Goal: Information Seeking & Learning: Learn about a topic

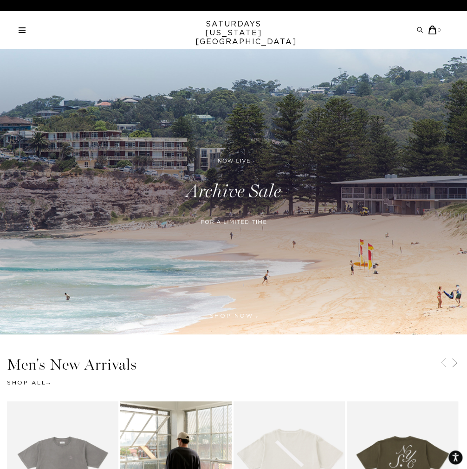
click at [28, 30] on div "Archive Sale Men's Tees Shirts Shorts Swim Knitwear Pants Sweats" at bounding box center [230, 30] width 423 height 9
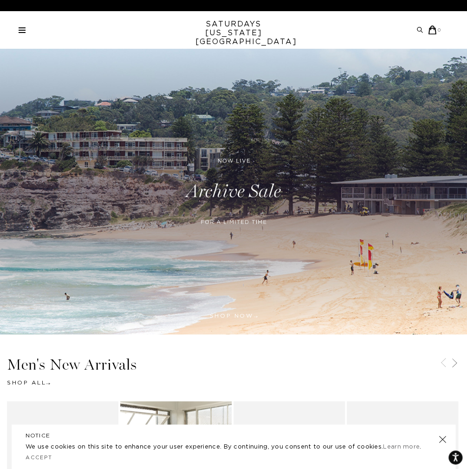
click at [25, 28] on link at bounding box center [22, 30] width 7 height 6
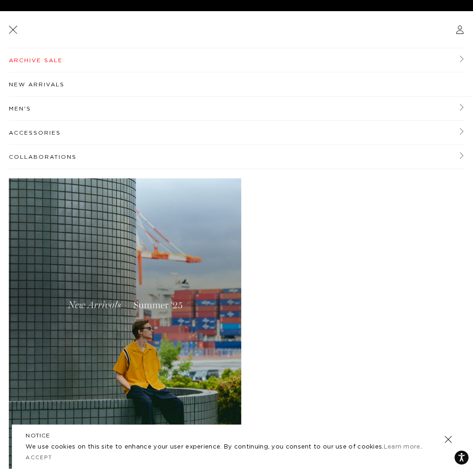
click at [39, 107] on link "Men's" at bounding box center [236, 109] width 455 height 24
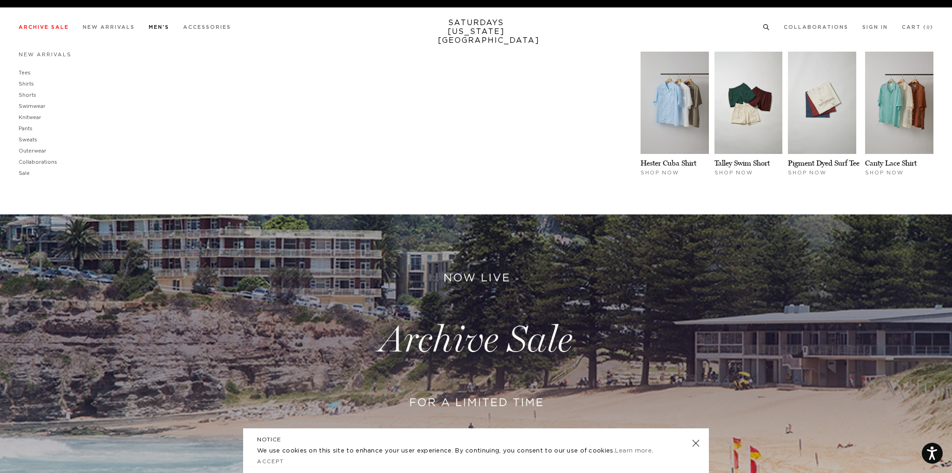
click at [160, 26] on link "Men's" at bounding box center [159, 27] width 20 height 5
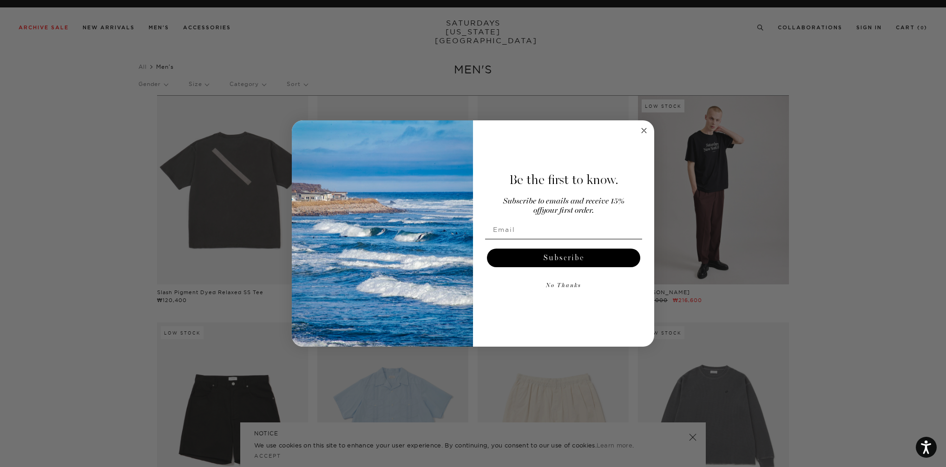
click at [646, 131] on circle "Close dialog" at bounding box center [644, 130] width 11 height 11
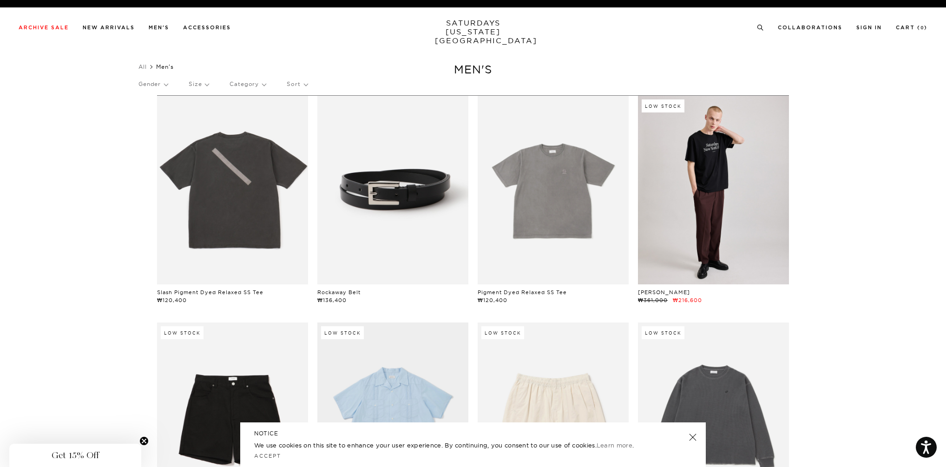
scroll to position [37, 0]
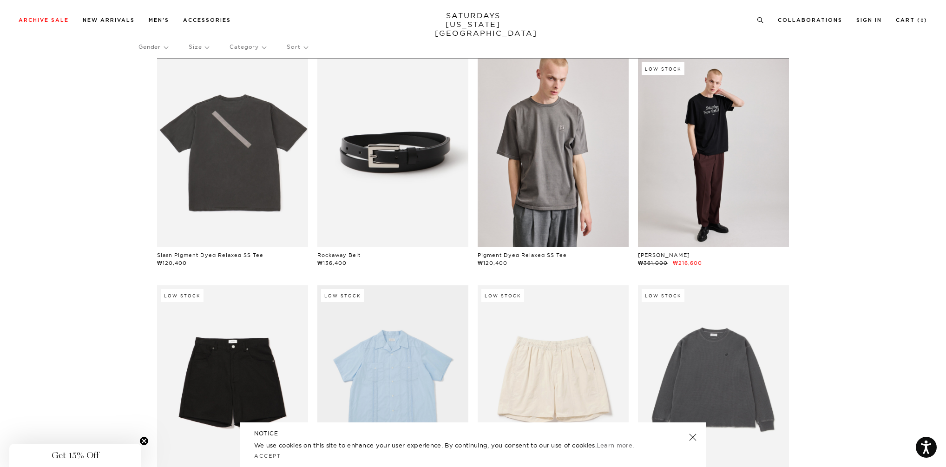
click at [580, 190] on link at bounding box center [553, 153] width 151 height 189
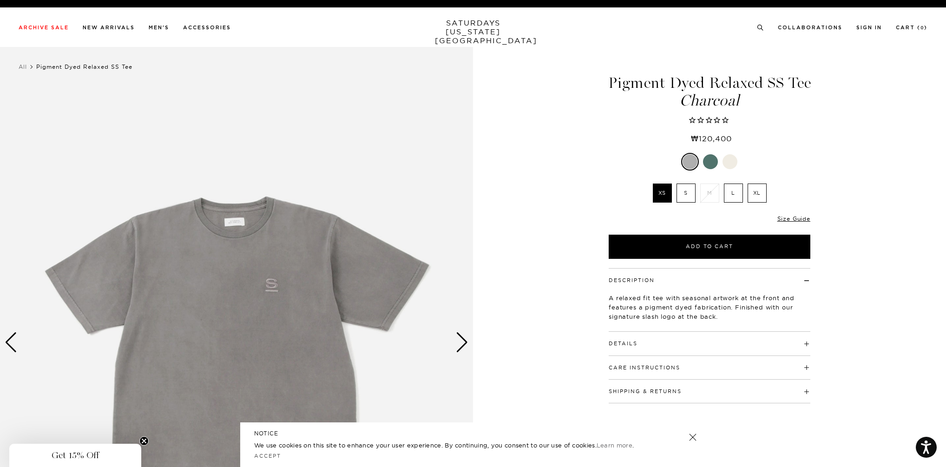
click at [464, 339] on div "Next slide" at bounding box center [462, 342] width 13 height 20
click at [473, 335] on img at bounding box center [236, 342] width 473 height 591
click at [469, 339] on img at bounding box center [236, 342] width 473 height 591
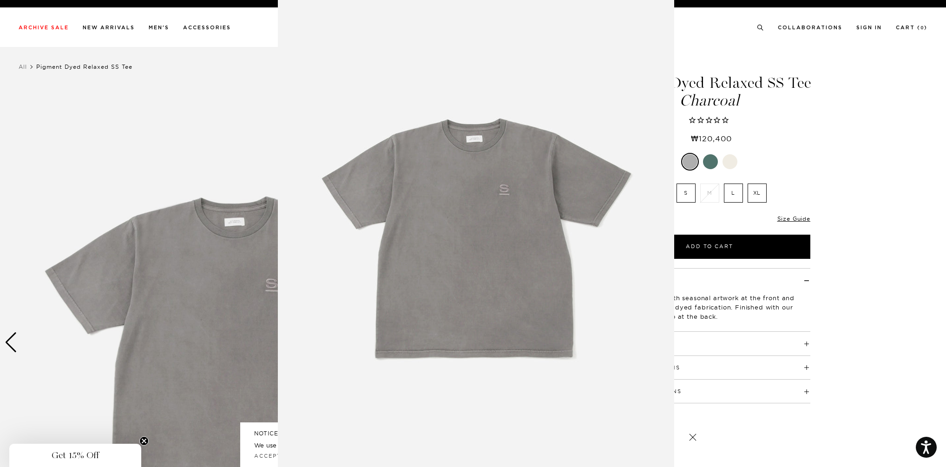
scroll to position [2, 0]
click at [596, 314] on img at bounding box center [476, 236] width 396 height 476
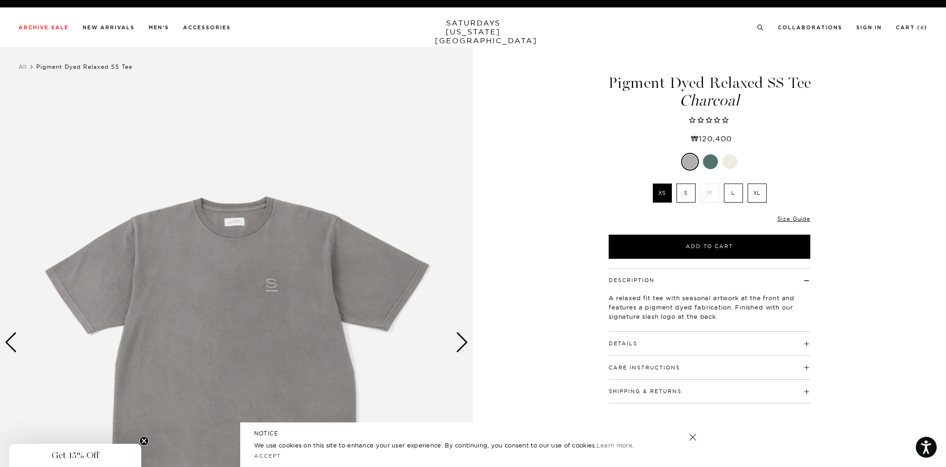
scroll to position [0, 0]
click at [463, 338] on div "Next slide" at bounding box center [462, 342] width 13 height 20
click at [463, 340] on div "Next slide" at bounding box center [462, 342] width 13 height 20
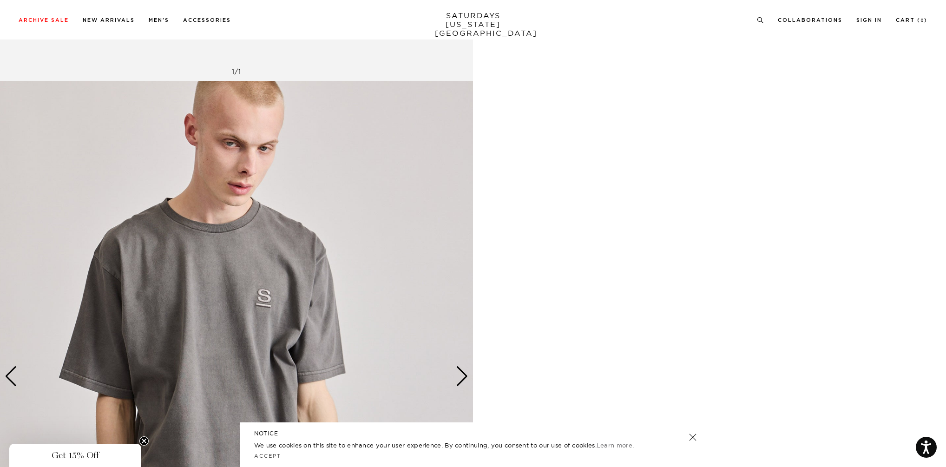
scroll to position [706, 0]
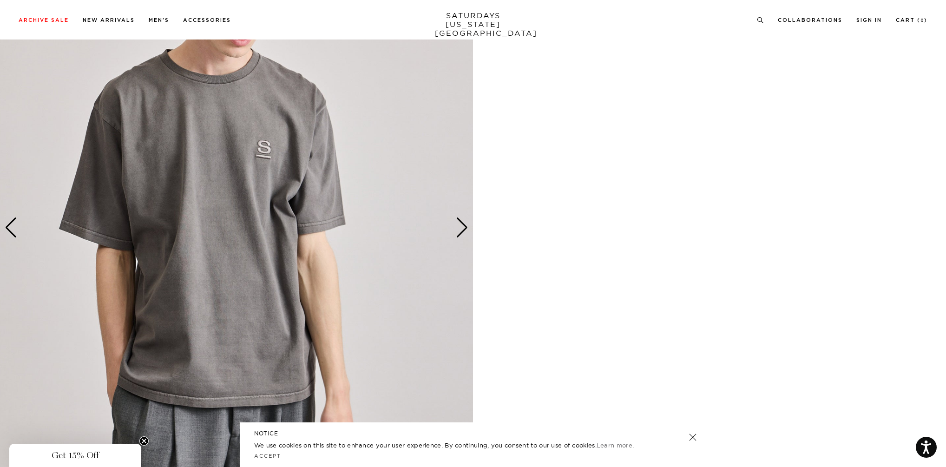
click at [340, 207] on img at bounding box center [236, 227] width 473 height 591
click at [307, 189] on img at bounding box center [236, 227] width 473 height 591
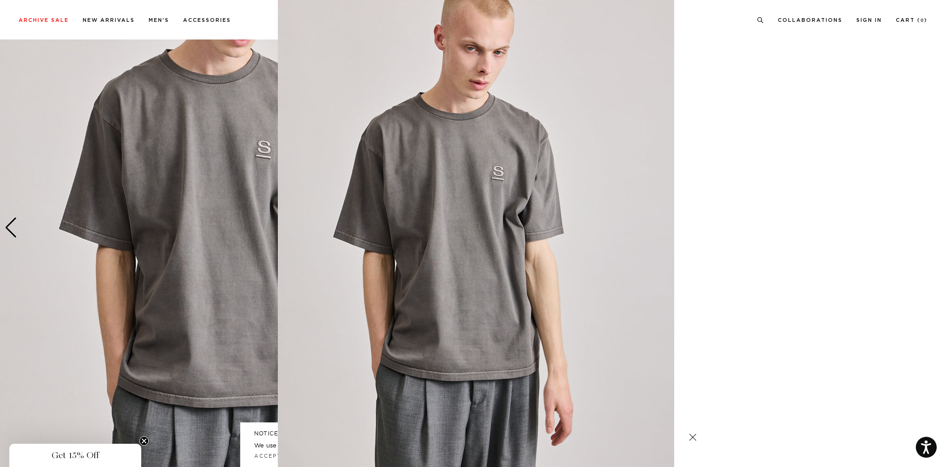
drag, startPoint x: 308, startPoint y: 189, endPoint x: 508, endPoint y: 160, distance: 202.3
drag, startPoint x: 440, startPoint y: 211, endPoint x: 511, endPoint y: 204, distance: 71.4
click at [511, 204] on img at bounding box center [476, 237] width 396 height 476
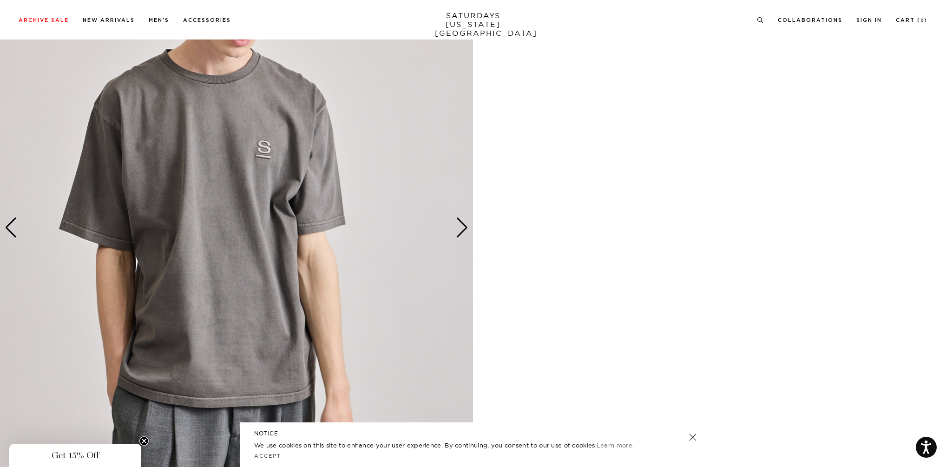
click at [214, 145] on img at bounding box center [236, 227] width 473 height 591
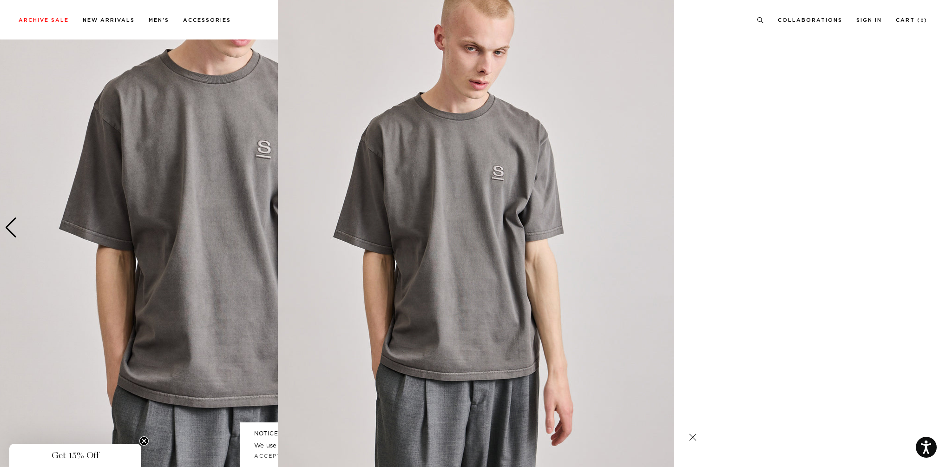
scroll to position [2, 0]
click at [752, 318] on figure at bounding box center [473, 233] width 946 height 467
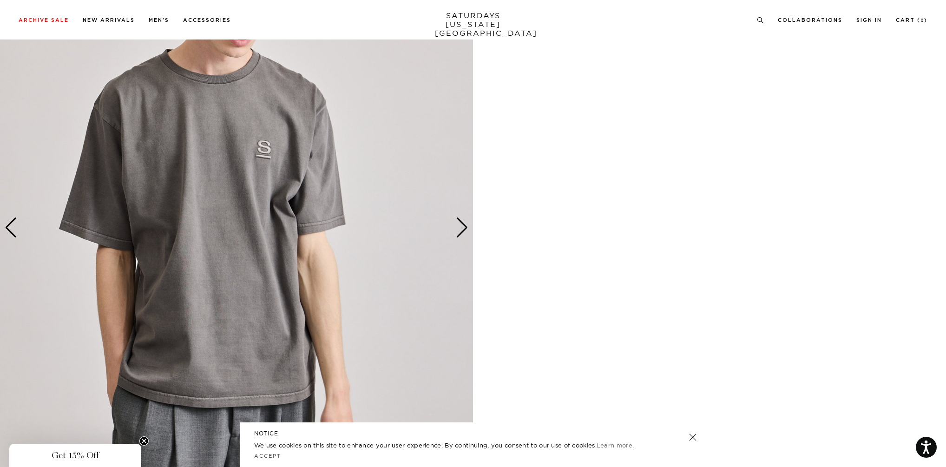
scroll to position [0, 0]
click at [473, 244] on img at bounding box center [236, 227] width 473 height 591
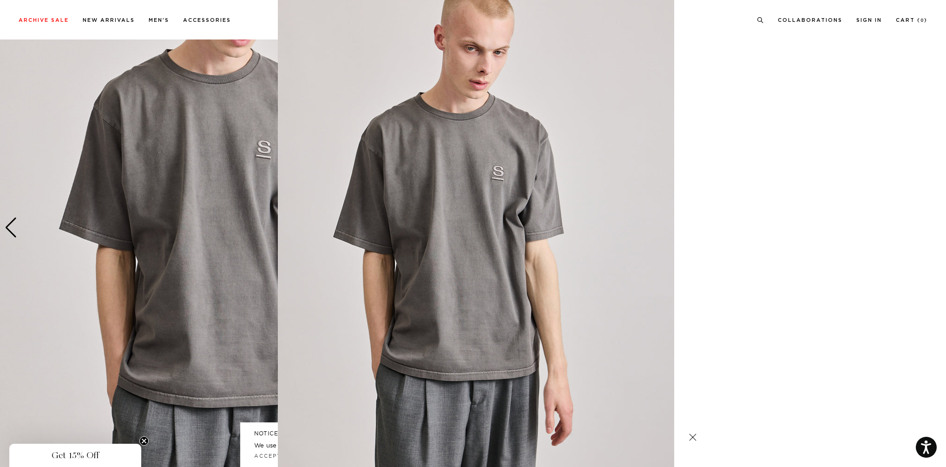
scroll to position [818, 0]
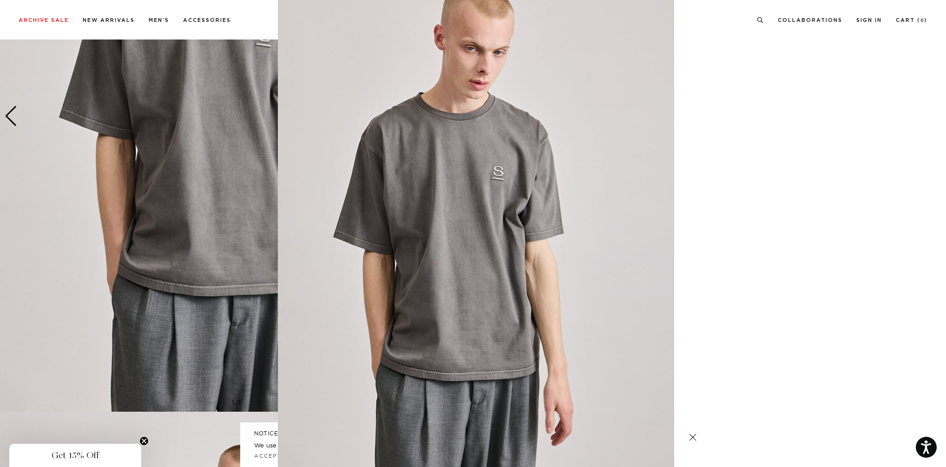
click at [669, 231] on img at bounding box center [476, 236] width 396 height 476
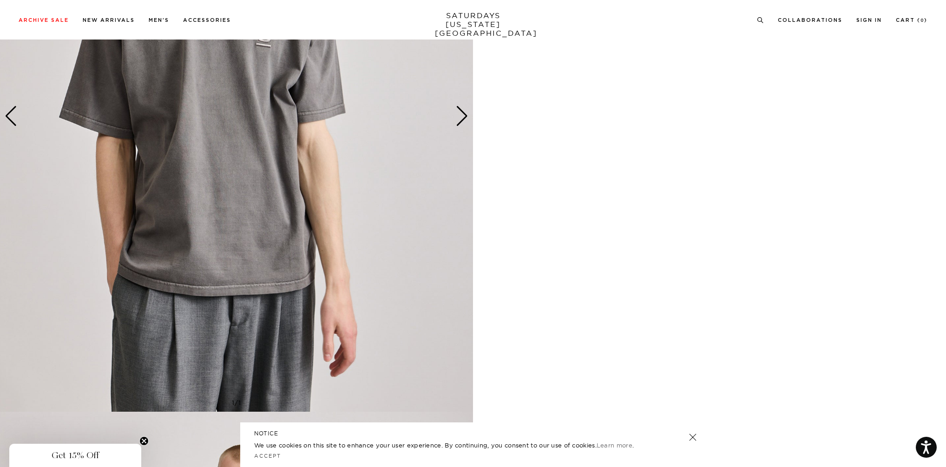
scroll to position [0, 0]
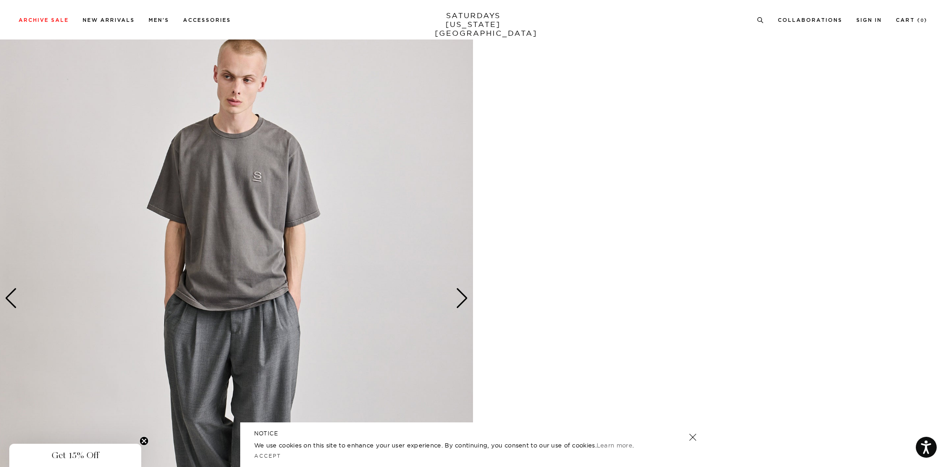
scroll to position [1412, 0]
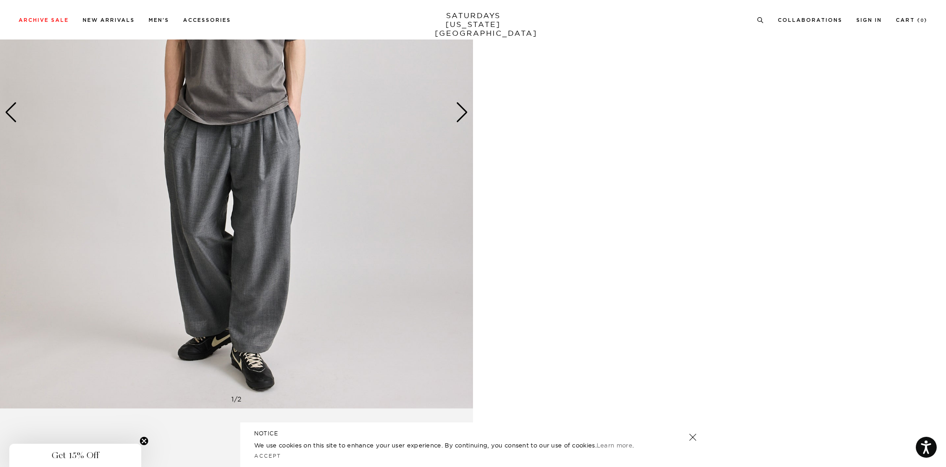
click at [238, 208] on img at bounding box center [236, 112] width 473 height 591
click at [249, 164] on img at bounding box center [236, 112] width 473 height 591
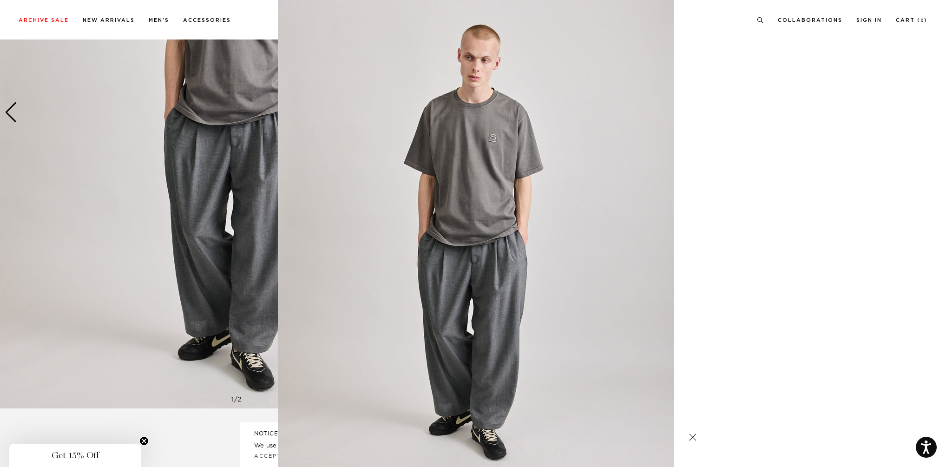
scroll to position [1, 0]
click at [190, 260] on figure at bounding box center [473, 233] width 946 height 467
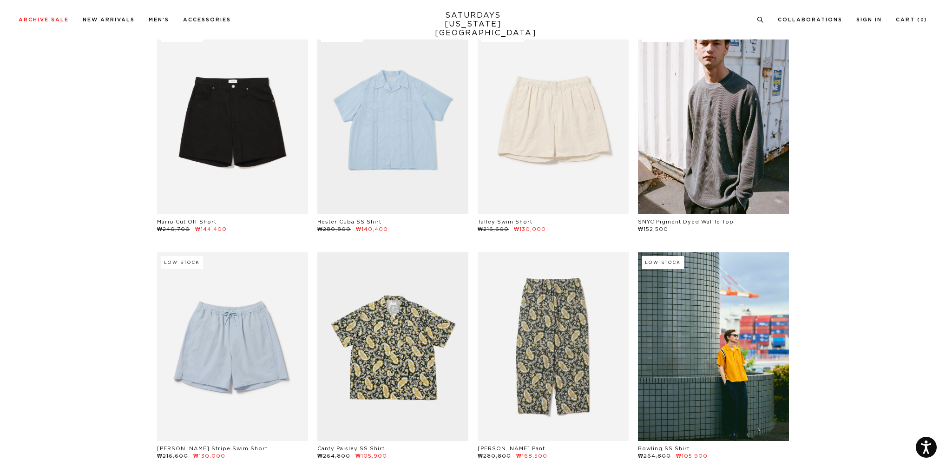
scroll to position [297, 0]
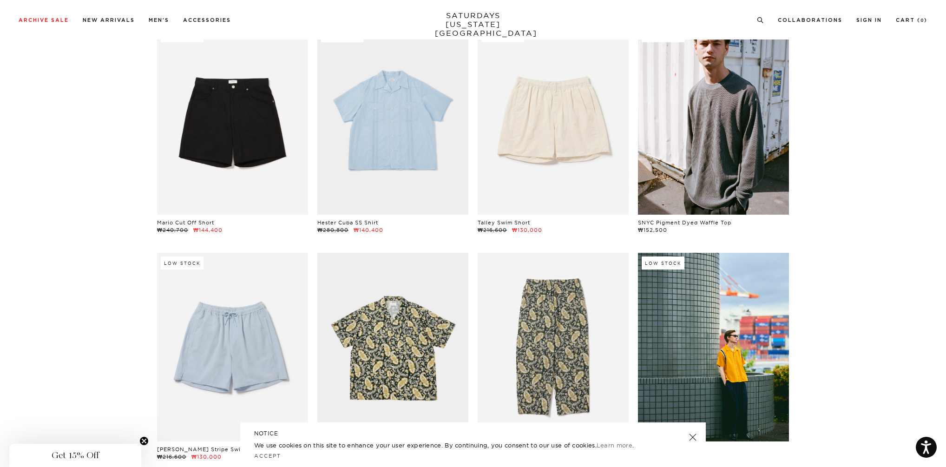
click at [762, 149] on link at bounding box center [713, 120] width 151 height 189
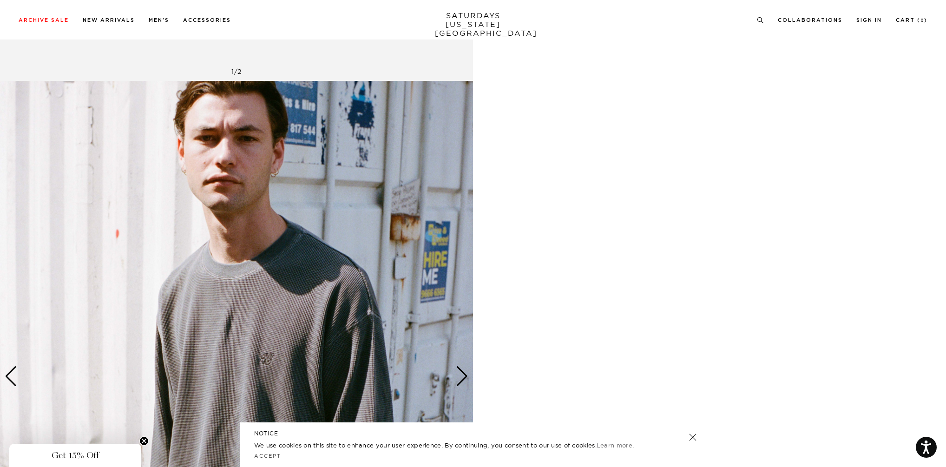
scroll to position [743, 0]
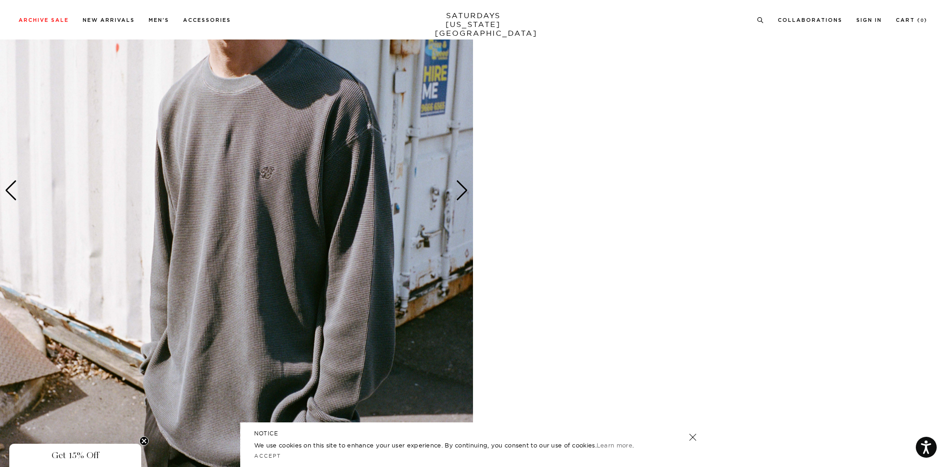
click at [293, 266] on img at bounding box center [236, 190] width 473 height 591
click at [225, 237] on img at bounding box center [236, 190] width 473 height 591
click at [243, 167] on figure at bounding box center [473, 233] width 946 height 467
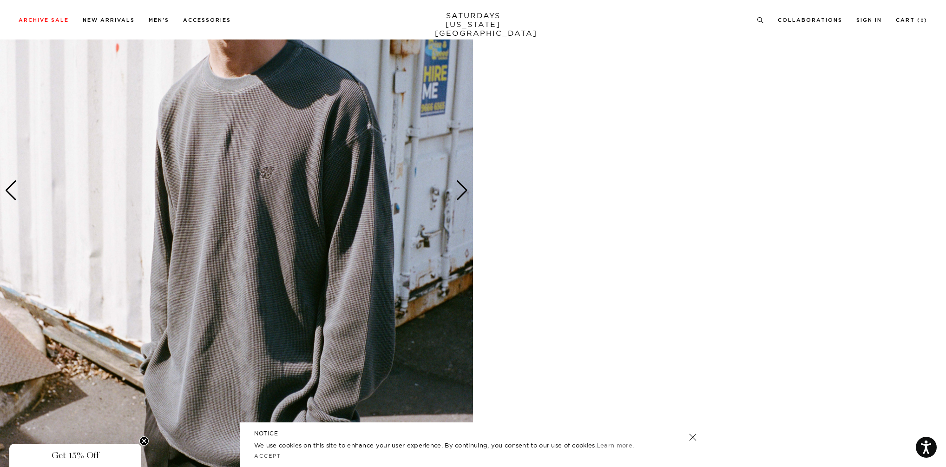
click at [257, 169] on img at bounding box center [236, 190] width 473 height 591
click at [261, 170] on img at bounding box center [236, 190] width 473 height 591
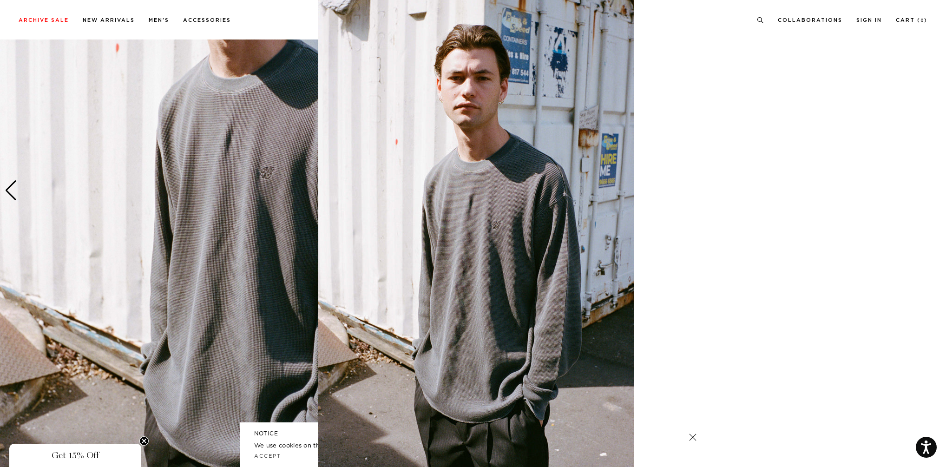
scroll to position [2, 0]
click at [813, 247] on figure at bounding box center [473, 233] width 946 height 467
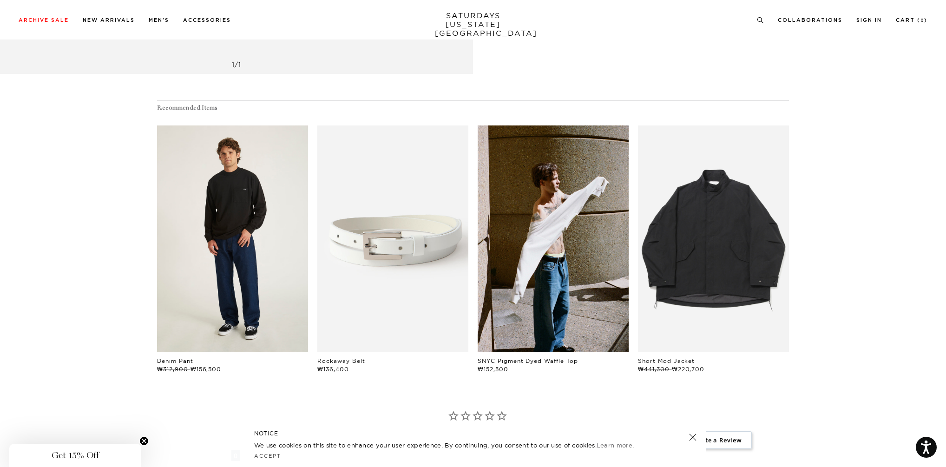
scroll to position [1561, 0]
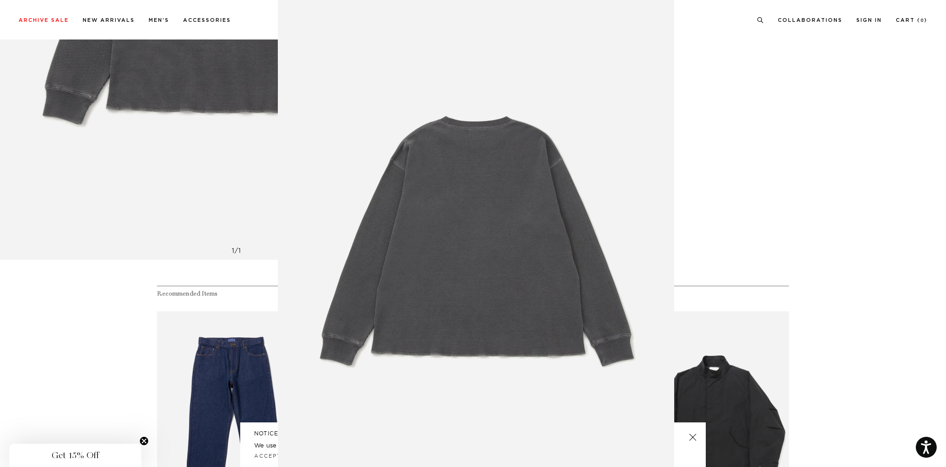
scroll to position [1, 0]
click at [154, 82] on figure at bounding box center [473, 233] width 946 height 467
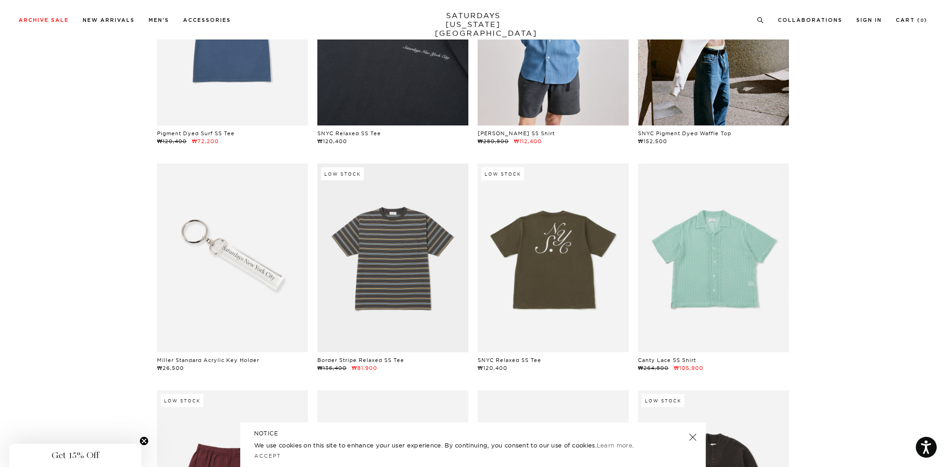
scroll to position [1970, 0]
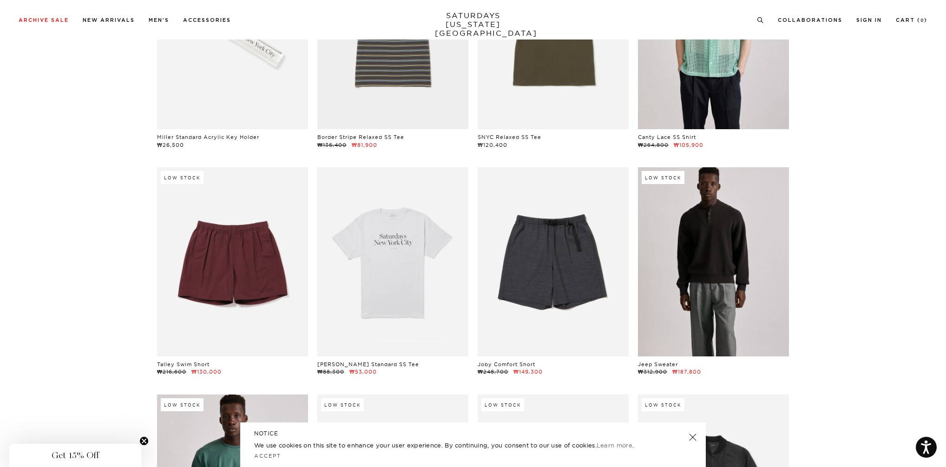
click at [740, 275] on link at bounding box center [713, 261] width 151 height 189
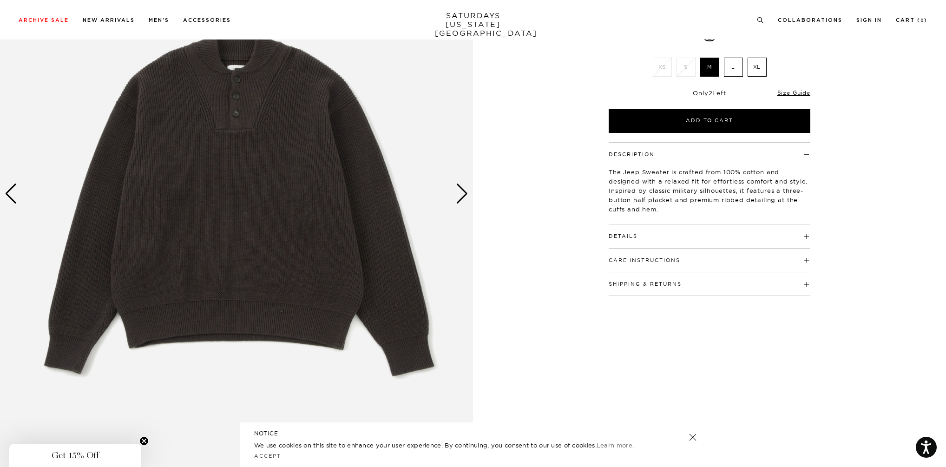
scroll to position [112, 0]
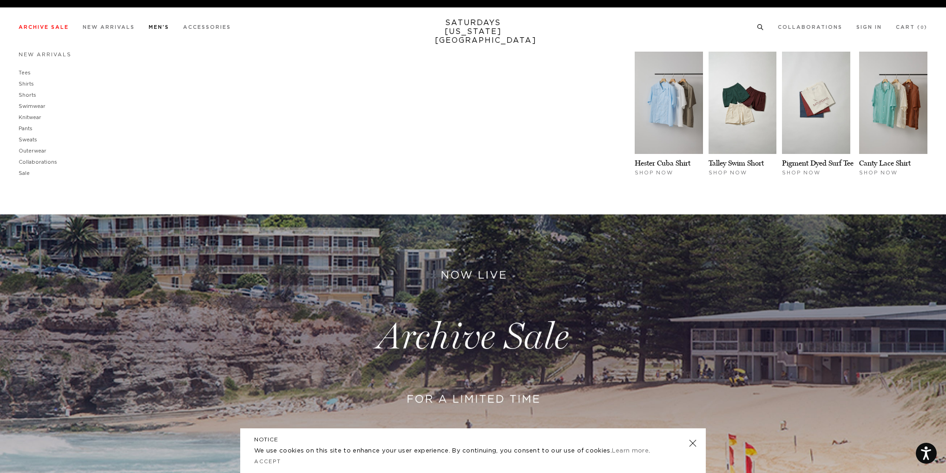
click at [162, 26] on link "Men's" at bounding box center [159, 27] width 20 height 5
click at [29, 72] on link "Tees" at bounding box center [25, 72] width 12 height 5
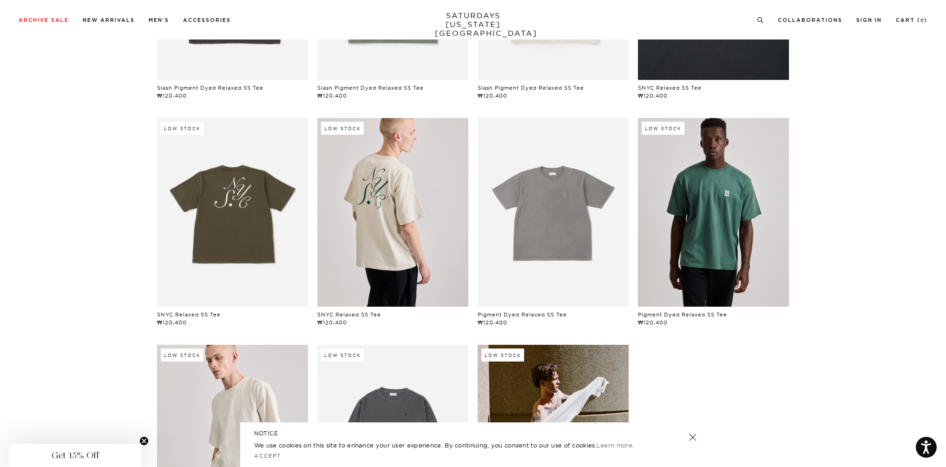
scroll to position [409, 0]
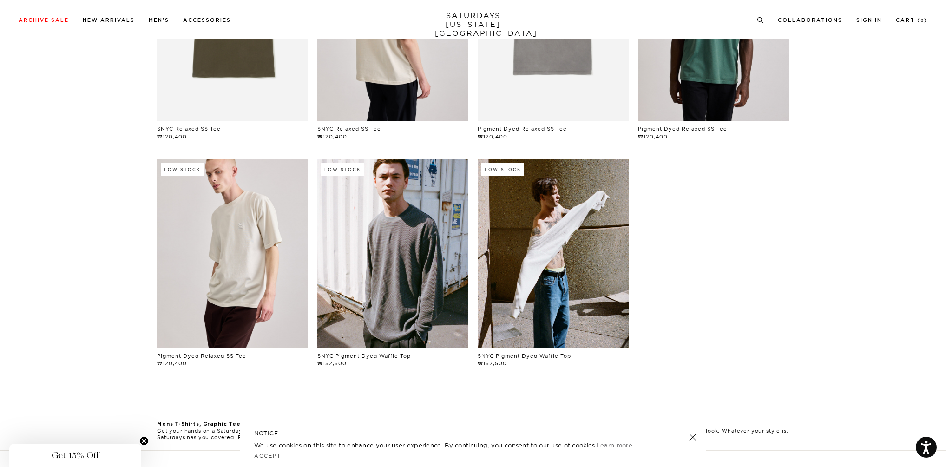
click at [384, 235] on link at bounding box center [392, 253] width 151 height 189
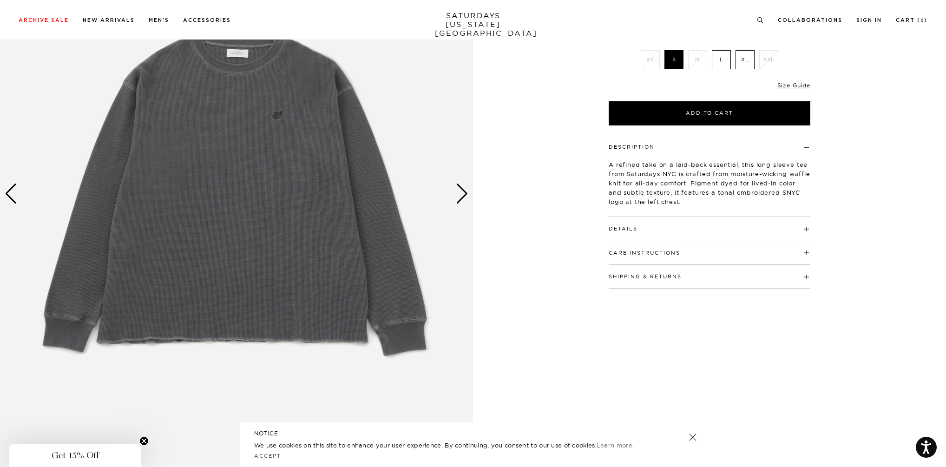
scroll to position [112, 0]
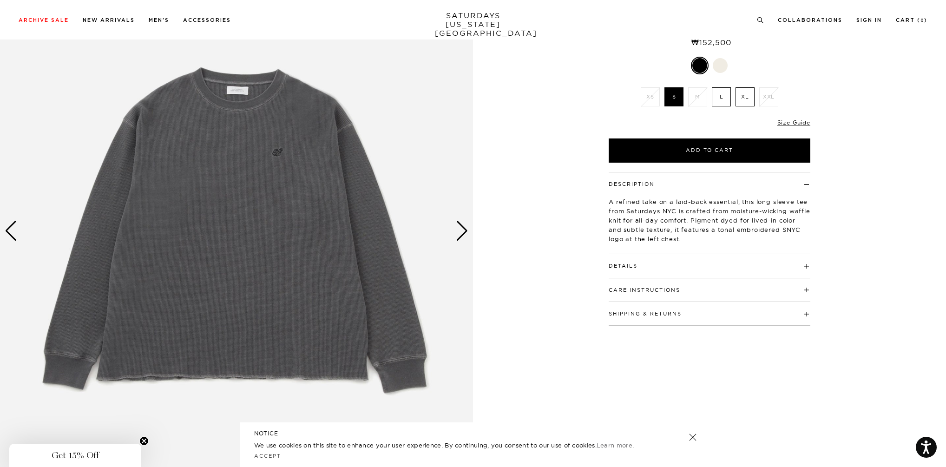
click at [301, 264] on img at bounding box center [236, 230] width 473 height 591
click at [245, 200] on figure at bounding box center [473, 233] width 946 height 467
click at [245, 200] on img at bounding box center [236, 230] width 473 height 591
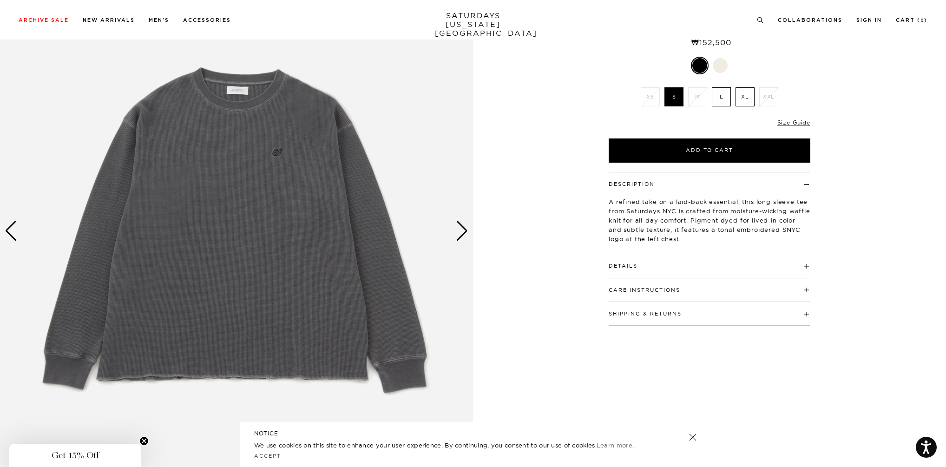
scroll to position [1, 0]
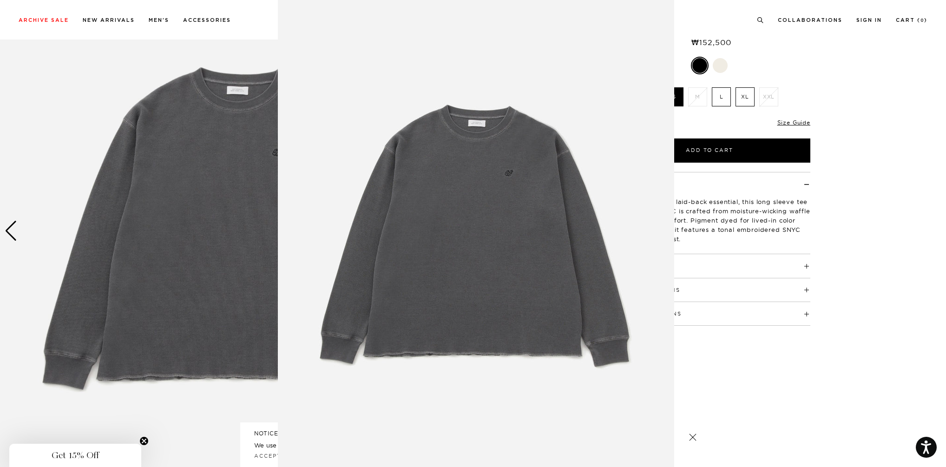
click at [331, 200] on img at bounding box center [476, 237] width 396 height 476
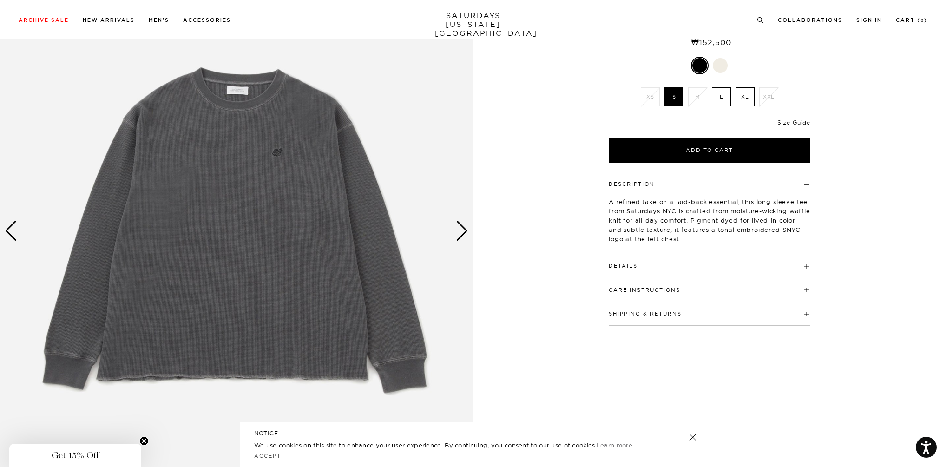
click at [465, 231] on div "Next slide" at bounding box center [462, 231] width 13 height 20
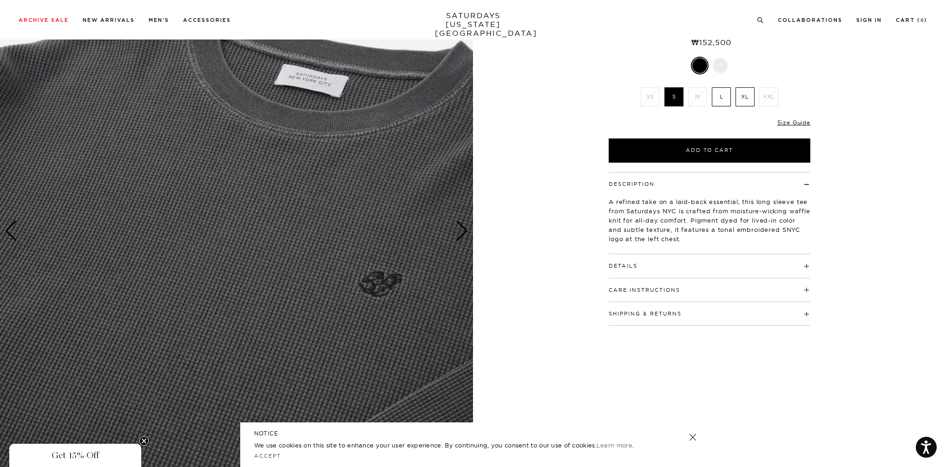
click at [467, 229] on div "Next slide" at bounding box center [462, 231] width 13 height 20
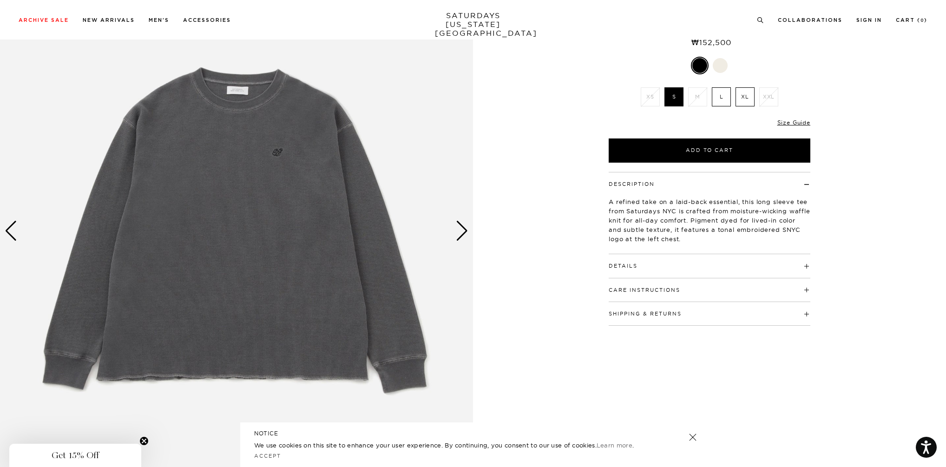
click at [467, 229] on div "Next slide" at bounding box center [462, 231] width 13 height 20
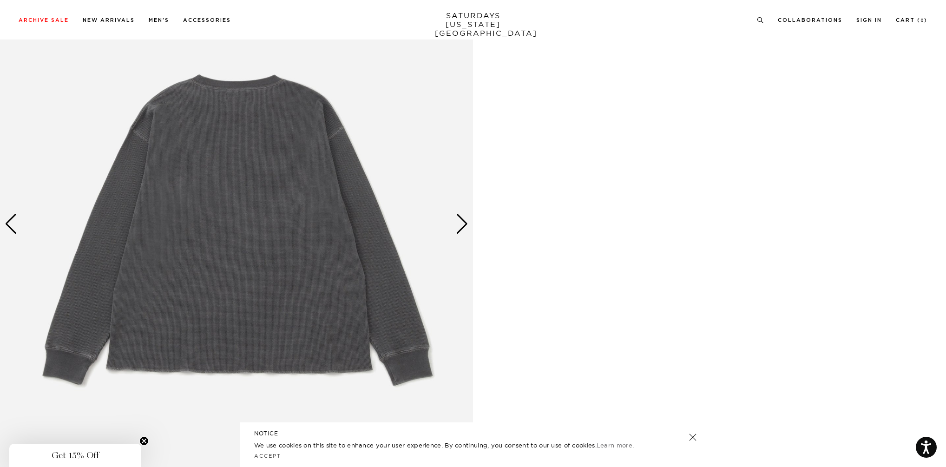
scroll to position [1338, 0]
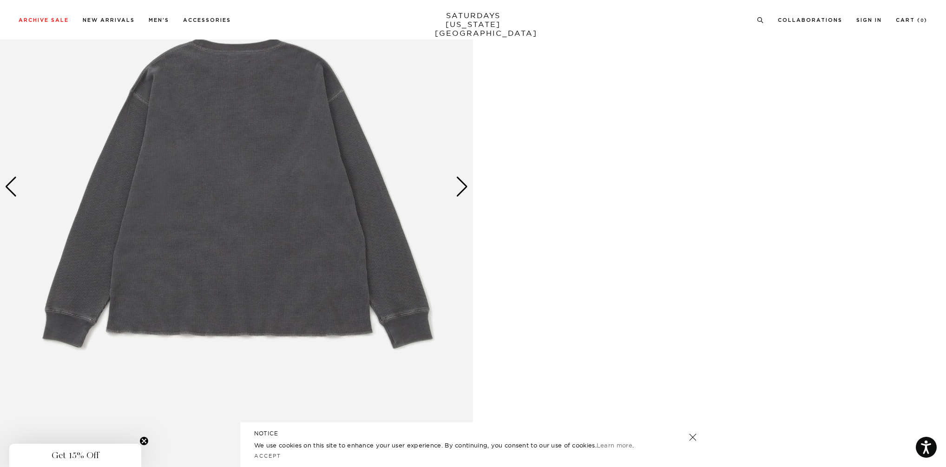
click at [461, 190] on div "Next slide" at bounding box center [462, 187] width 13 height 20
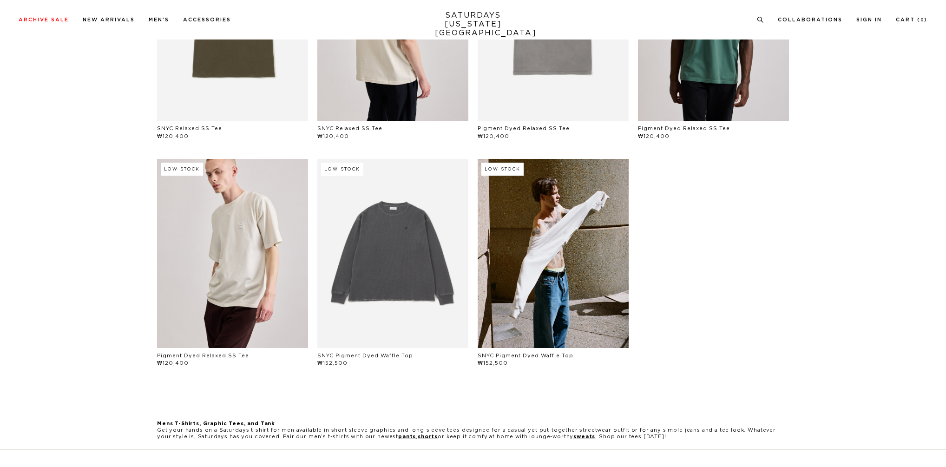
scroll to position [548, 0]
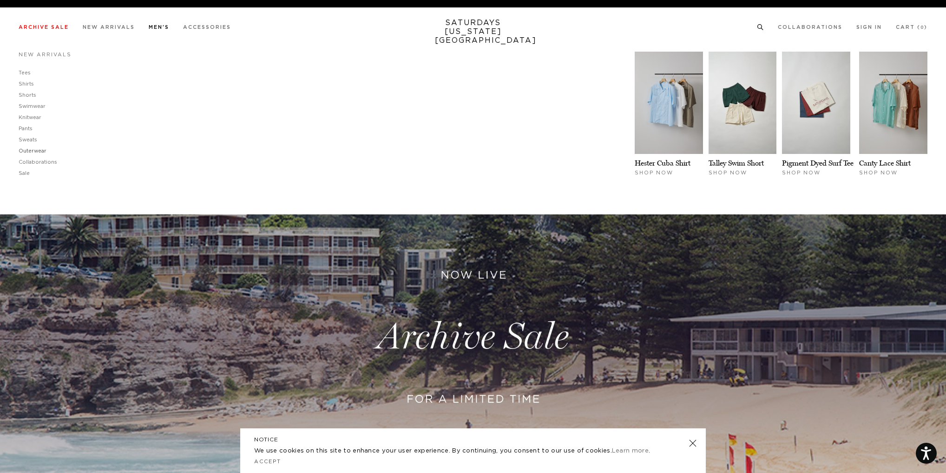
click at [33, 151] on link "Outerwear" at bounding box center [33, 150] width 28 height 5
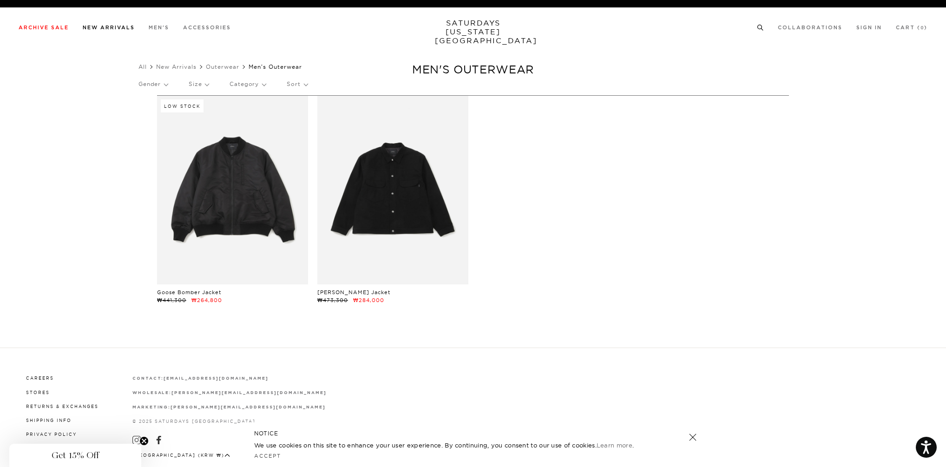
click at [105, 25] on link "New Arrivals" at bounding box center [109, 27] width 52 height 5
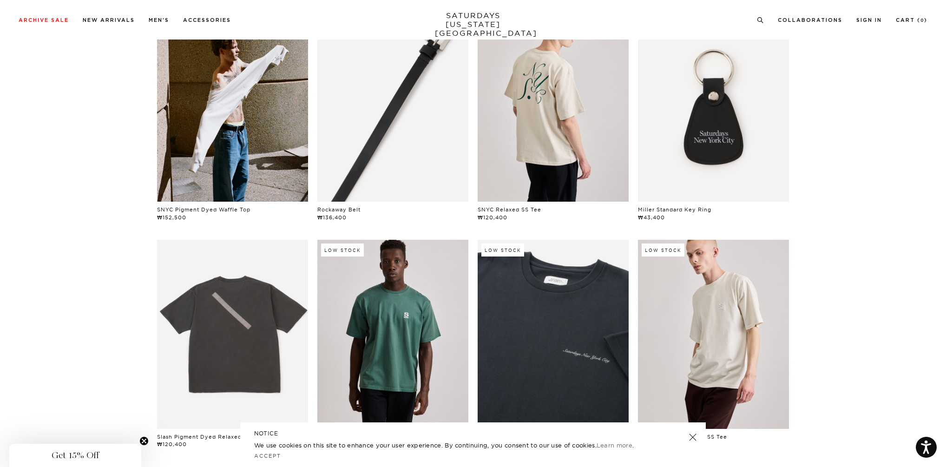
scroll to position [142, 0]
